Goal: Task Accomplishment & Management: Use online tool/utility

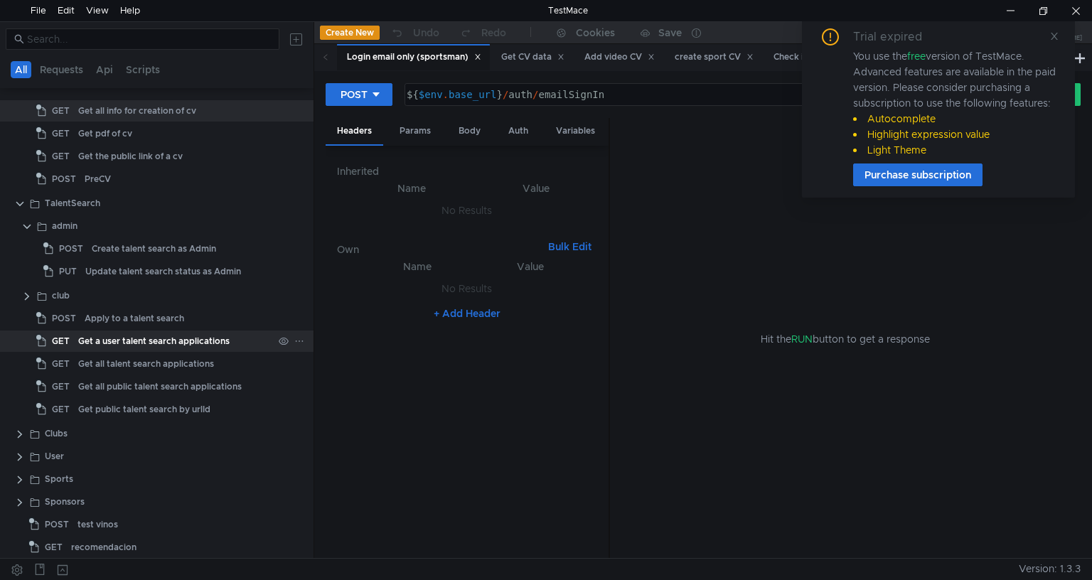
scroll to position [532, 0]
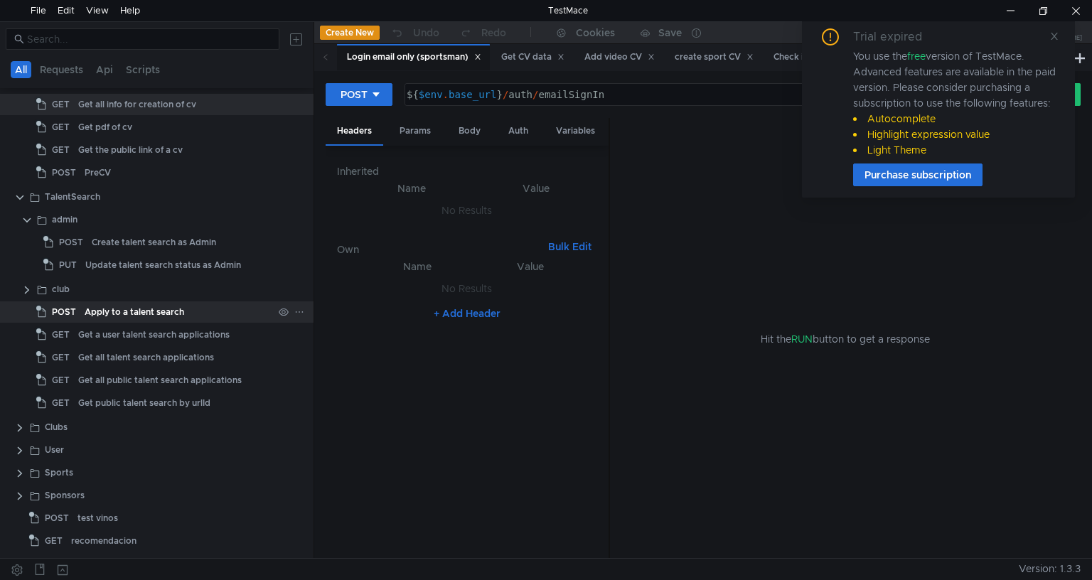
click at [162, 304] on div "Apply to a talent search" at bounding box center [135, 311] width 100 height 21
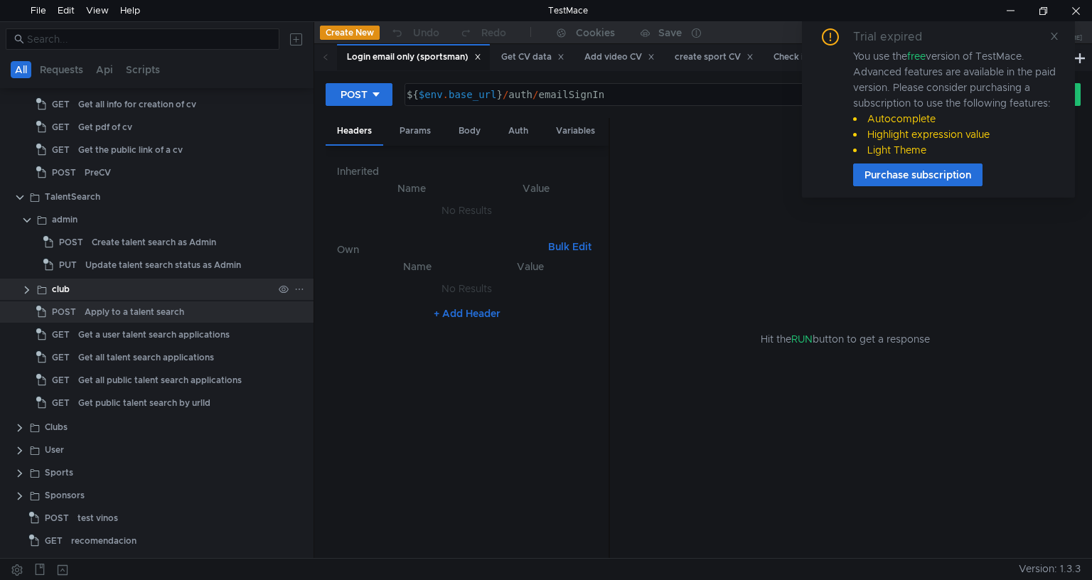
click at [132, 287] on div "club" at bounding box center [162, 289] width 221 height 21
click at [24, 288] on clr-icon at bounding box center [26, 289] width 11 height 11
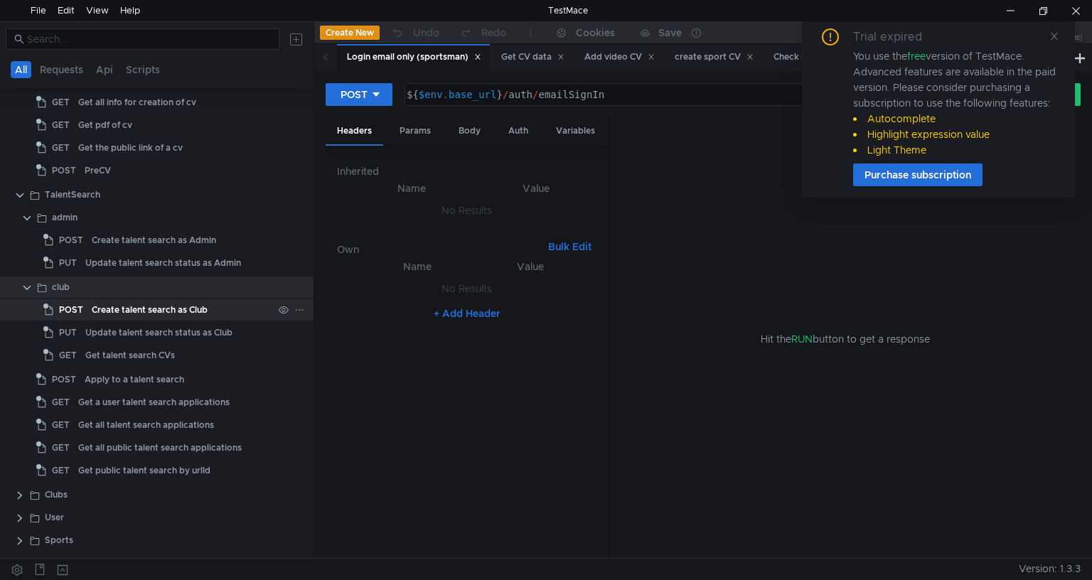
click at [154, 318] on div "Create talent search as Club" at bounding box center [150, 309] width 116 height 21
click at [159, 311] on div "Create talent search as Club" at bounding box center [150, 309] width 116 height 21
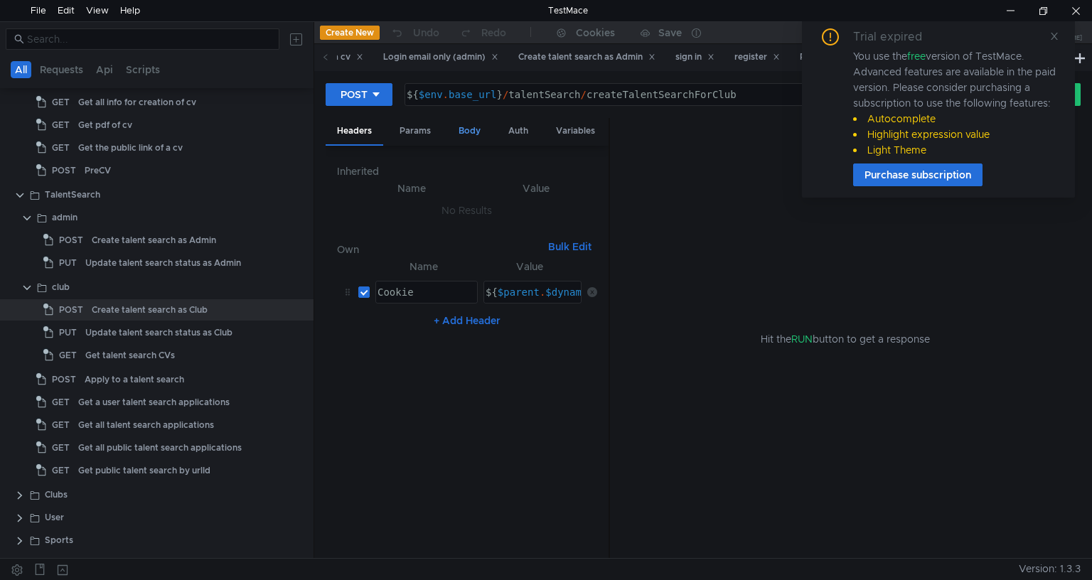
click at [461, 127] on div "Body" at bounding box center [469, 131] width 45 height 26
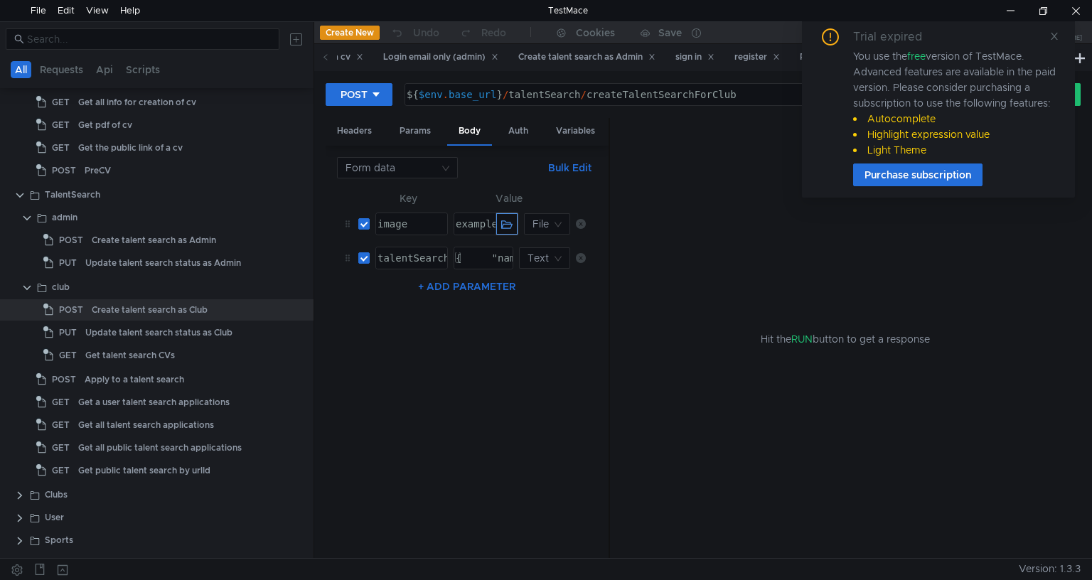
click at [500, 222] on button "button" at bounding box center [506, 223] width 21 height 21
type textarea "example.jpg"
drag, startPoint x: 469, startPoint y: 220, endPoint x: 755, endPoint y: 220, distance: 285.8
click at [755, 220] on as-split "Headers Params Body Auth Variables Other Form data Bulk Edit XXXXXXXXXXXXXXXXXX…" at bounding box center [703, 338] width 755 height 441
click at [478, 225] on div "example.jpg" at bounding box center [474, 223] width 41 height 21
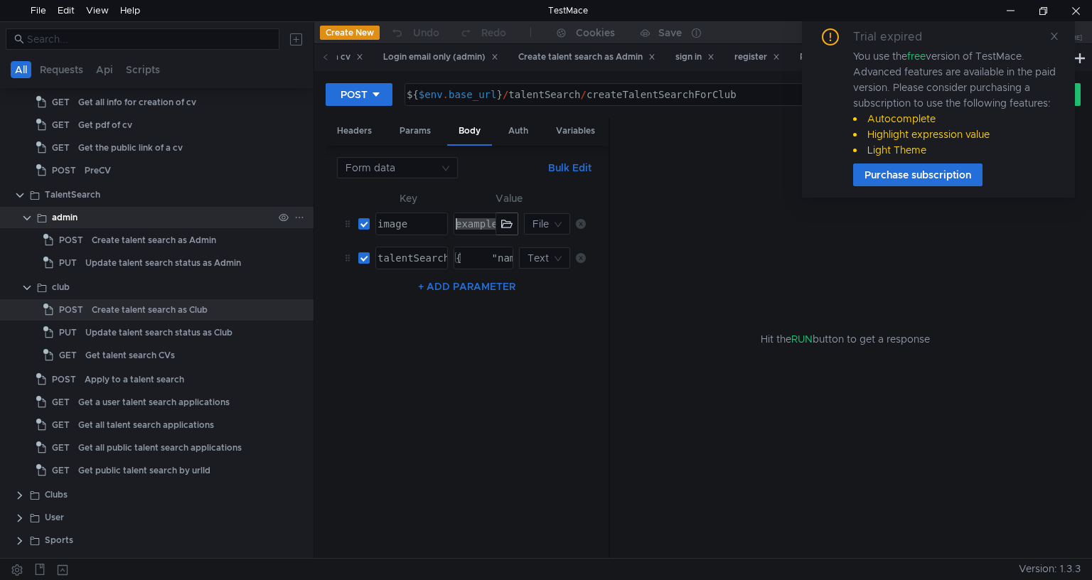
drag, startPoint x: 485, startPoint y: 225, endPoint x: 285, endPoint y: 222, distance: 199.8
click at [285, 222] on as-split "All Requests Api Scripts Project C:\Mis documentos\Neocomplexx\Proyectos\4-Ewin…" at bounding box center [546, 289] width 1092 height 537
drag, startPoint x: 472, startPoint y: 380, endPoint x: 429, endPoint y: 413, distance: 53.7
click at [469, 384] on nz-table "Key Value image ההההההההההההההההההההההההההההההההההההההההההההההההההההההההההההההה…" at bounding box center [467, 369] width 260 height 358
